Goal: Task Accomplishment & Management: Find specific page/section

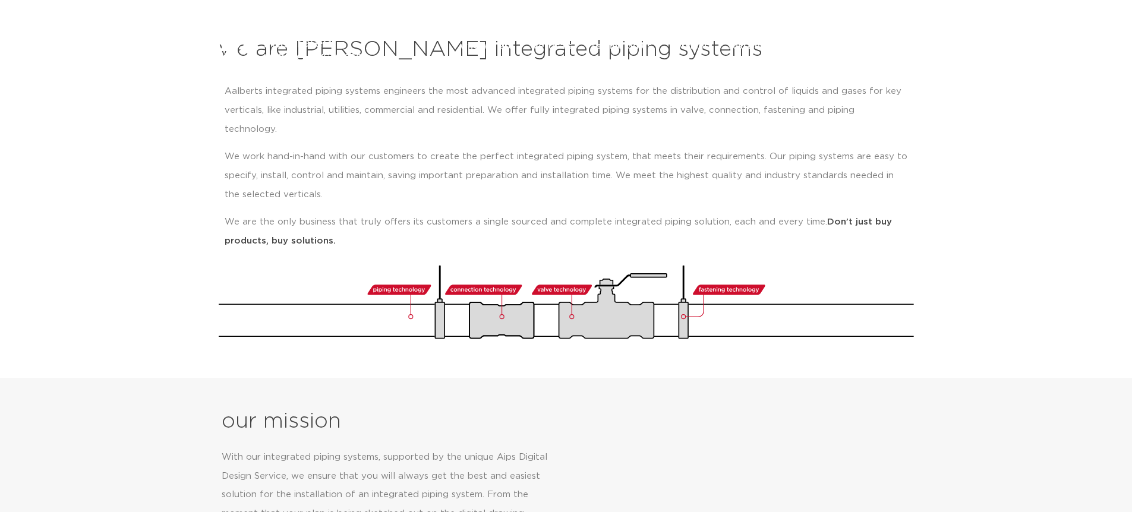
scroll to position [518, 0]
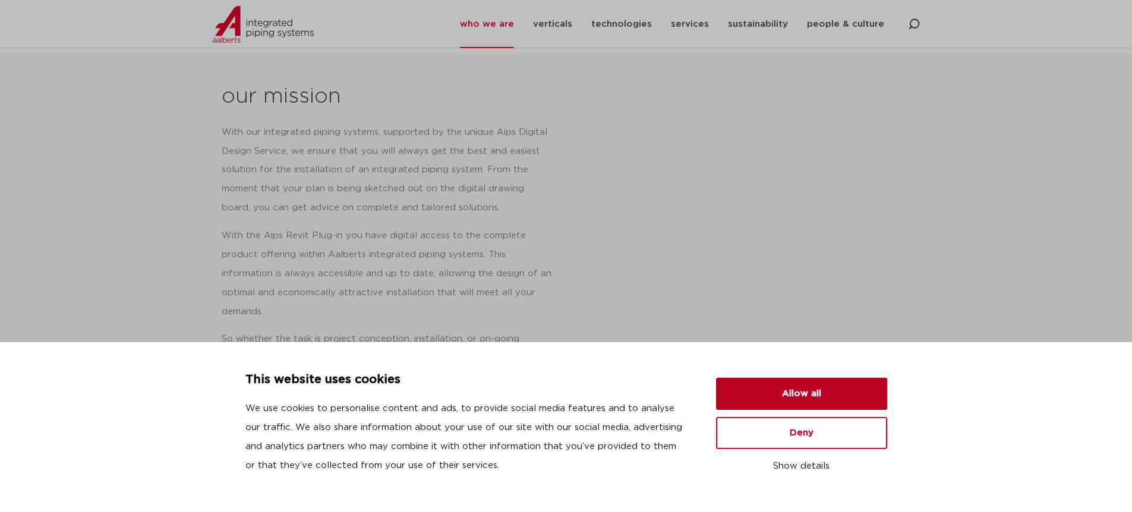
click at [796, 383] on button "Allow all" at bounding box center [801, 394] width 171 height 32
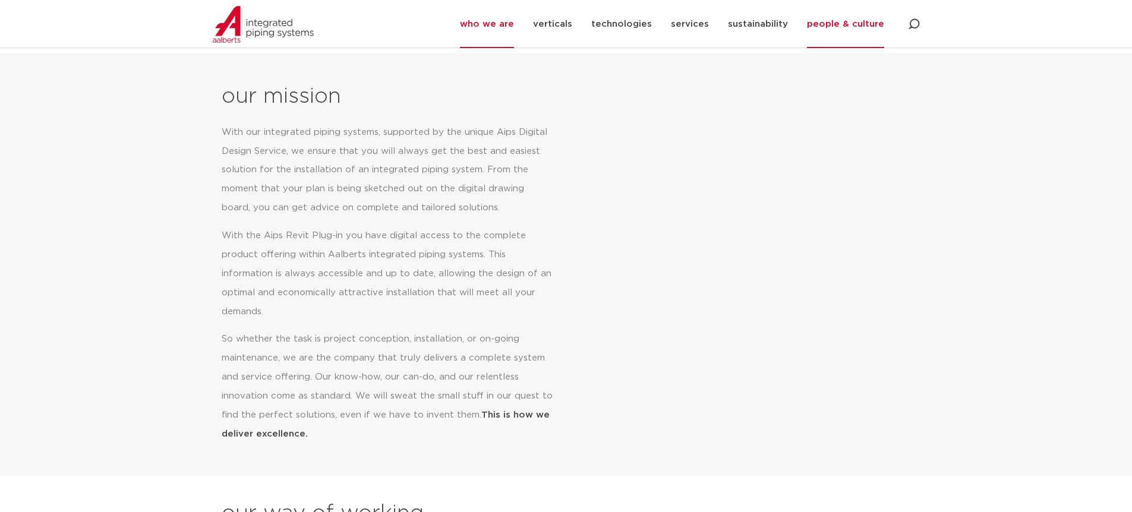
click at [866, 31] on link "people & culture" at bounding box center [845, 24] width 77 height 48
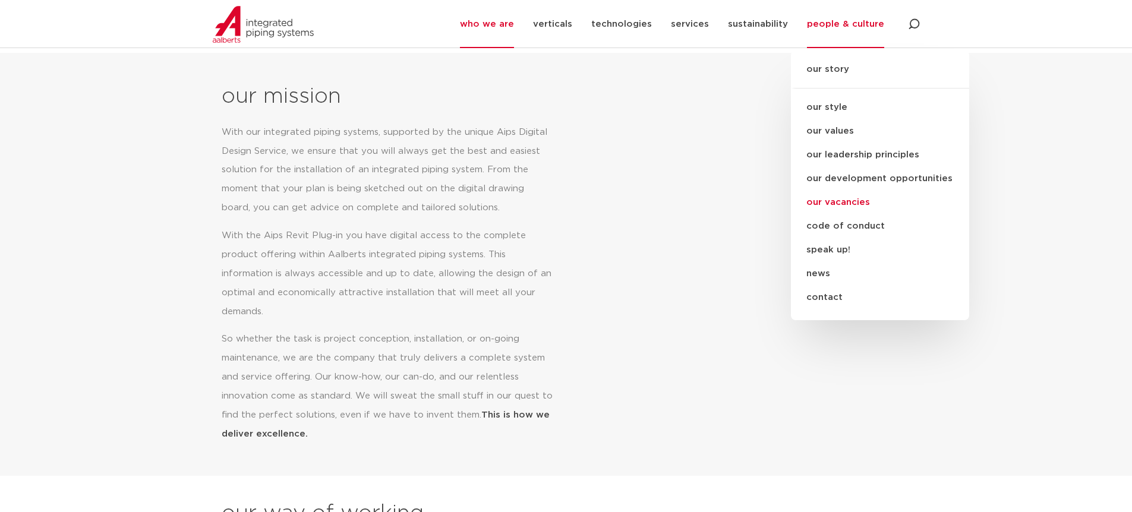
click at [858, 204] on link "our vacancies" at bounding box center [880, 203] width 178 height 24
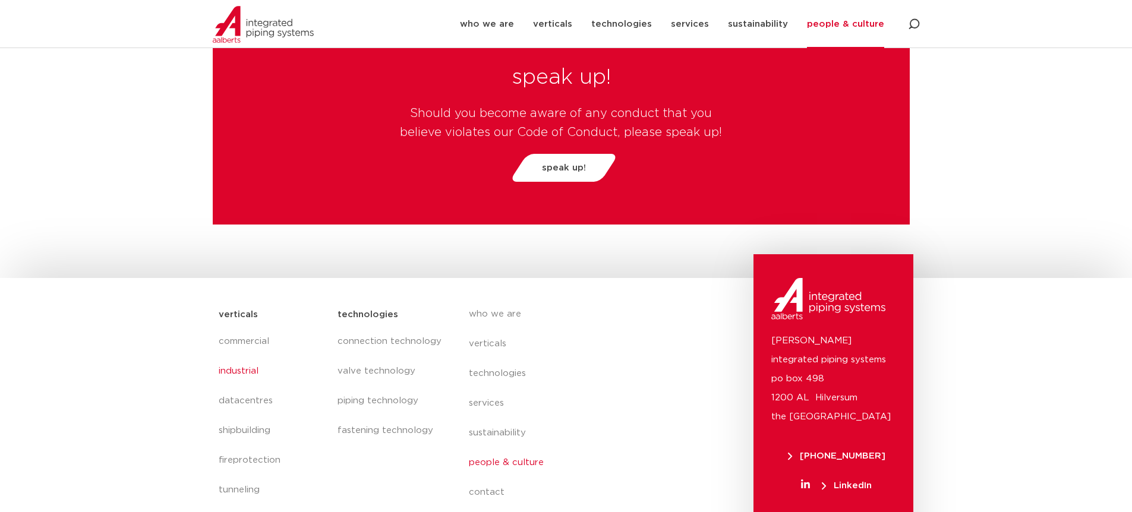
scroll to position [4159, 0]
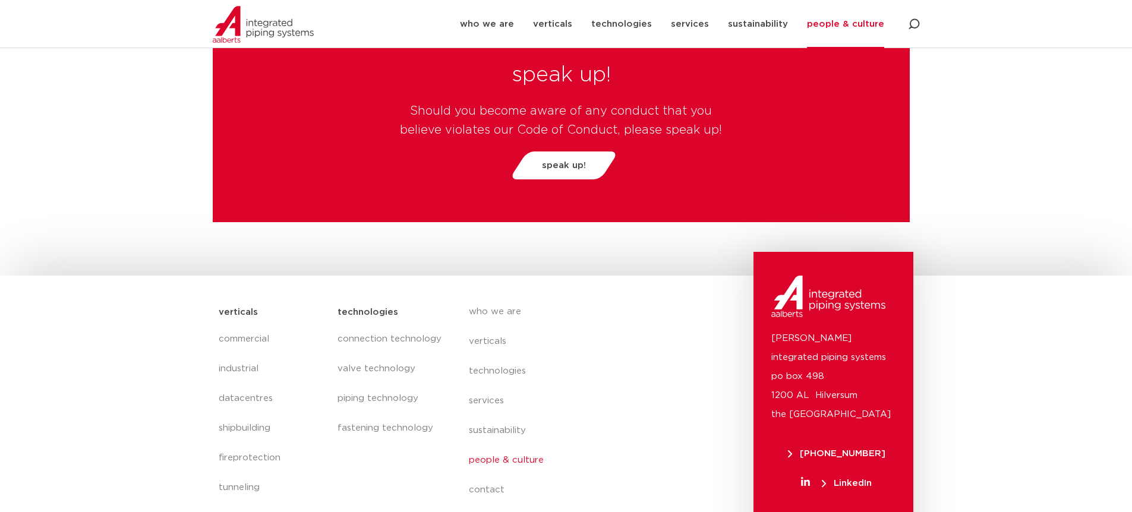
click at [968, 276] on section "verticals commercial industrial datacentres shipbuilding fireprotection tunneli…" at bounding box center [566, 430] width 1132 height 308
click at [968, 283] on section "verticals commercial industrial datacentres shipbuilding fireprotection tunneli…" at bounding box center [566, 430] width 1132 height 308
click at [971, 287] on section "verticals commercial industrial datacentres shipbuilding fireprotection tunneli…" at bounding box center [566, 430] width 1132 height 308
click at [976, 276] on section "verticals commercial industrial datacentres shipbuilding fireprotection tunneli…" at bounding box center [566, 430] width 1132 height 308
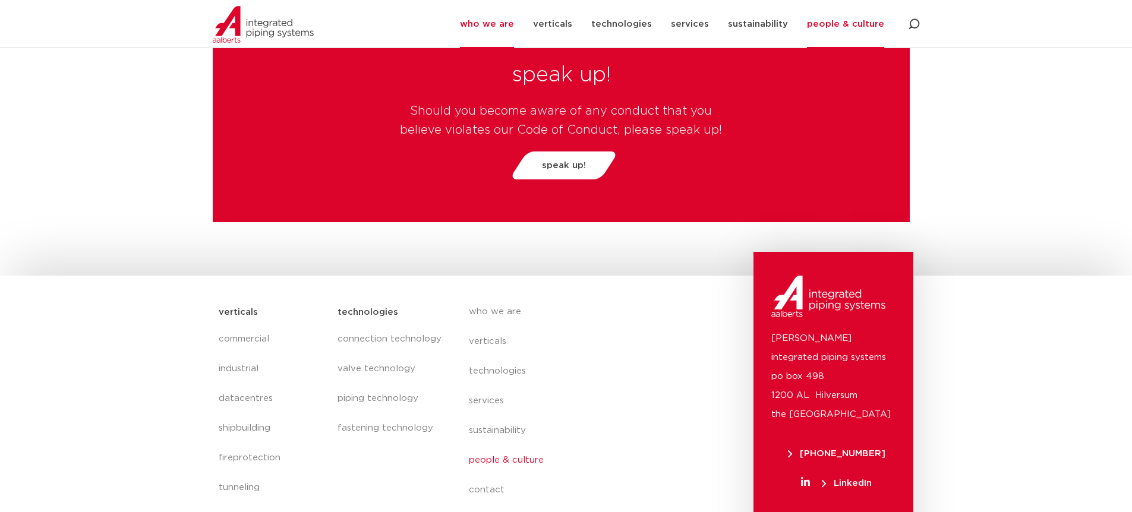
click at [508, 29] on link "who we are" at bounding box center [487, 24] width 54 height 48
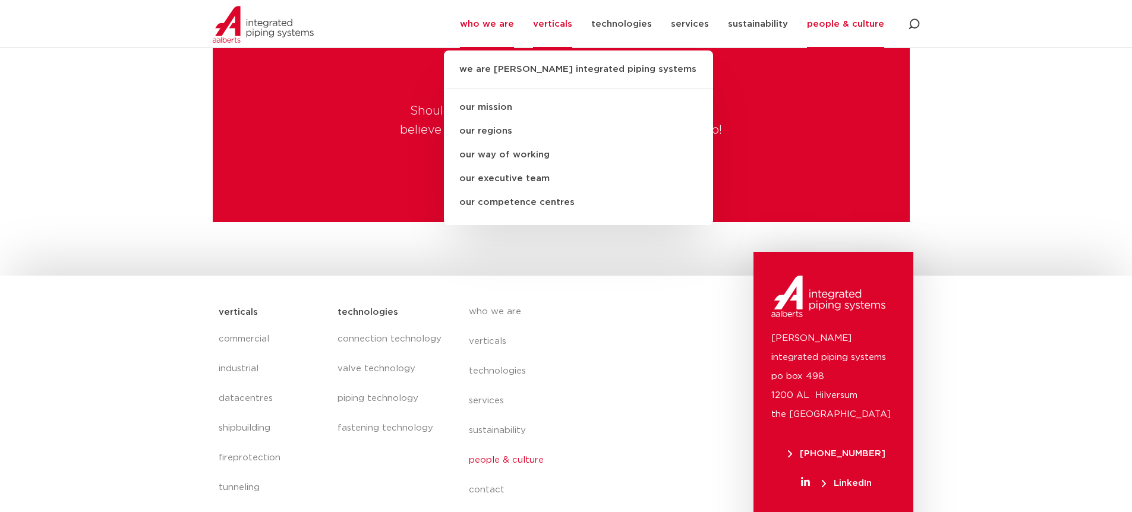
click at [544, 28] on link "verticals" at bounding box center [552, 24] width 39 height 48
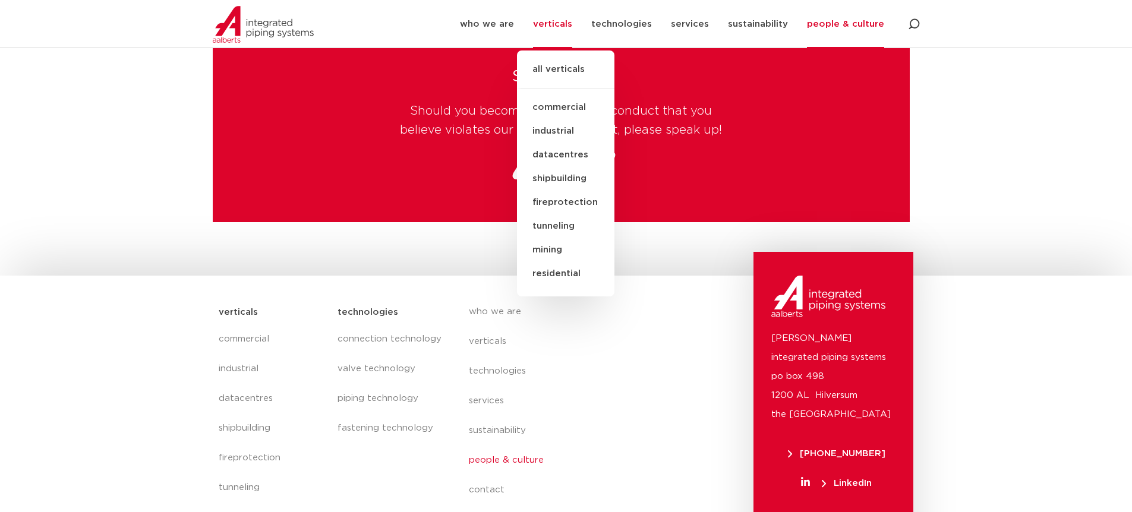
click at [1005, 276] on section "verticals commercial industrial datacentres shipbuilding fireprotection tunneli…" at bounding box center [566, 430] width 1132 height 308
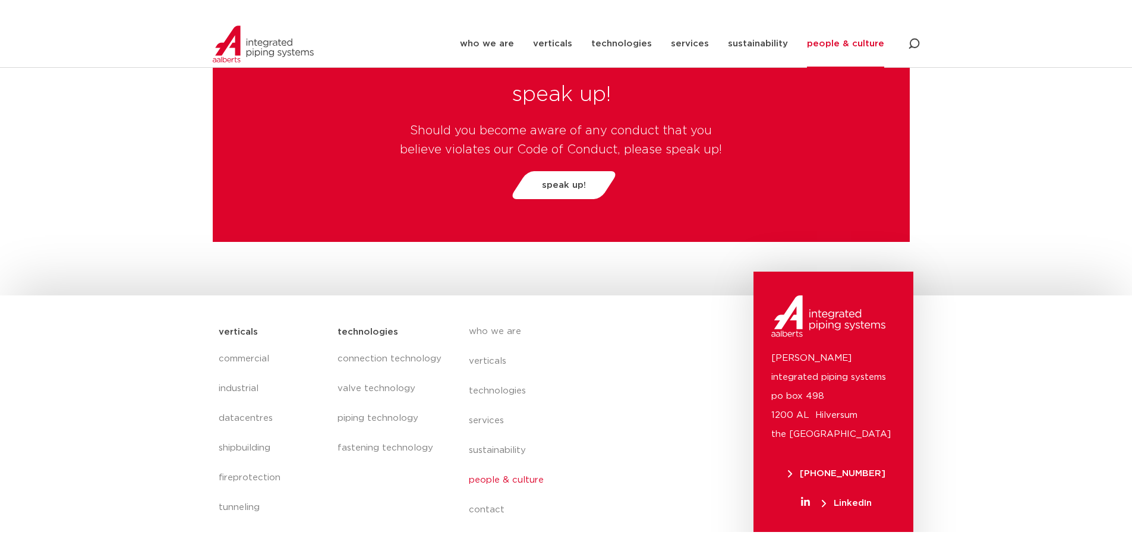
scroll to position [4121, 0]
